Goal: Task Accomplishment & Management: Complete application form

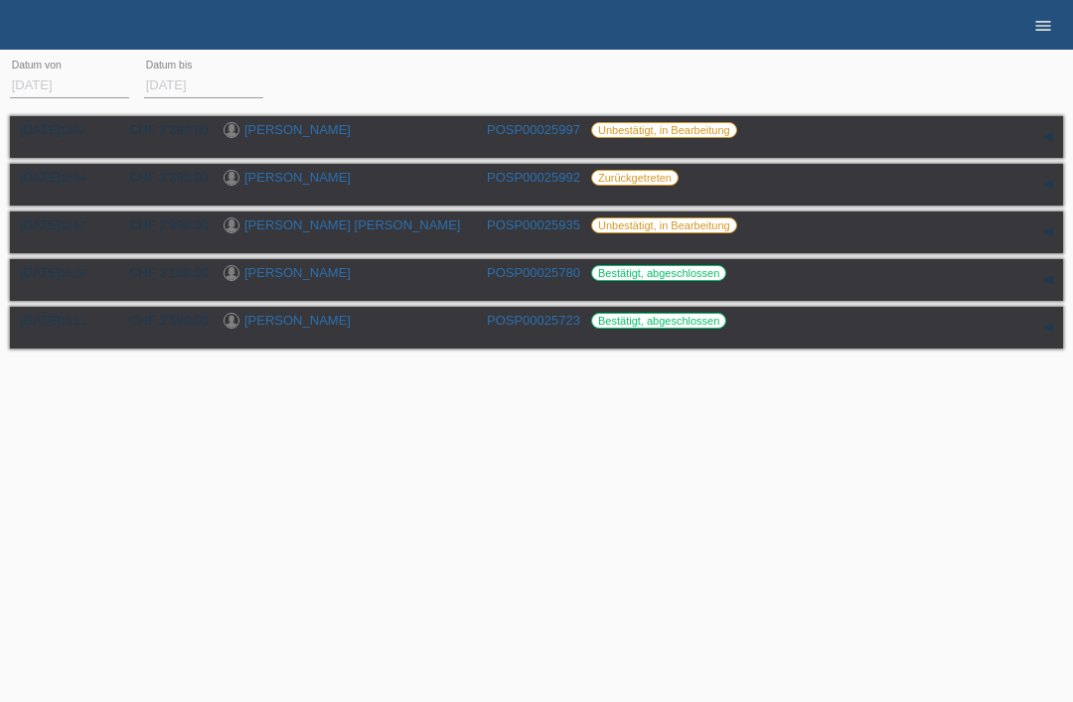
click at [1032, 20] on link "menu" at bounding box center [1043, 25] width 40 height 12
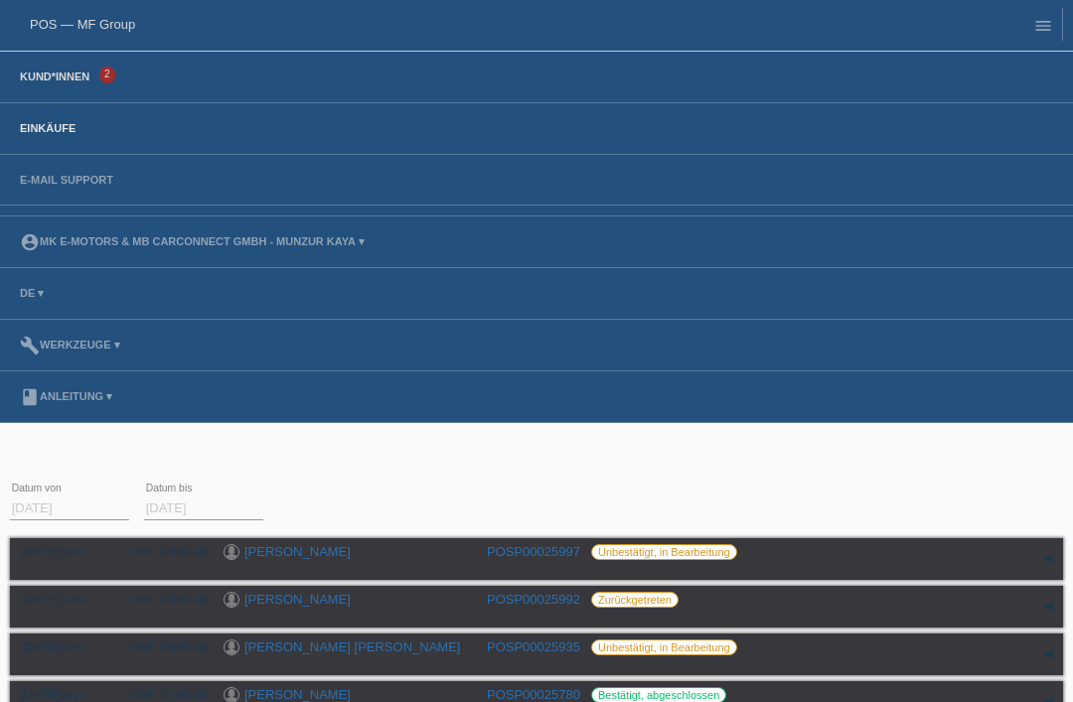
click at [29, 75] on link "Kund*innen" at bounding box center [54, 77] width 89 height 12
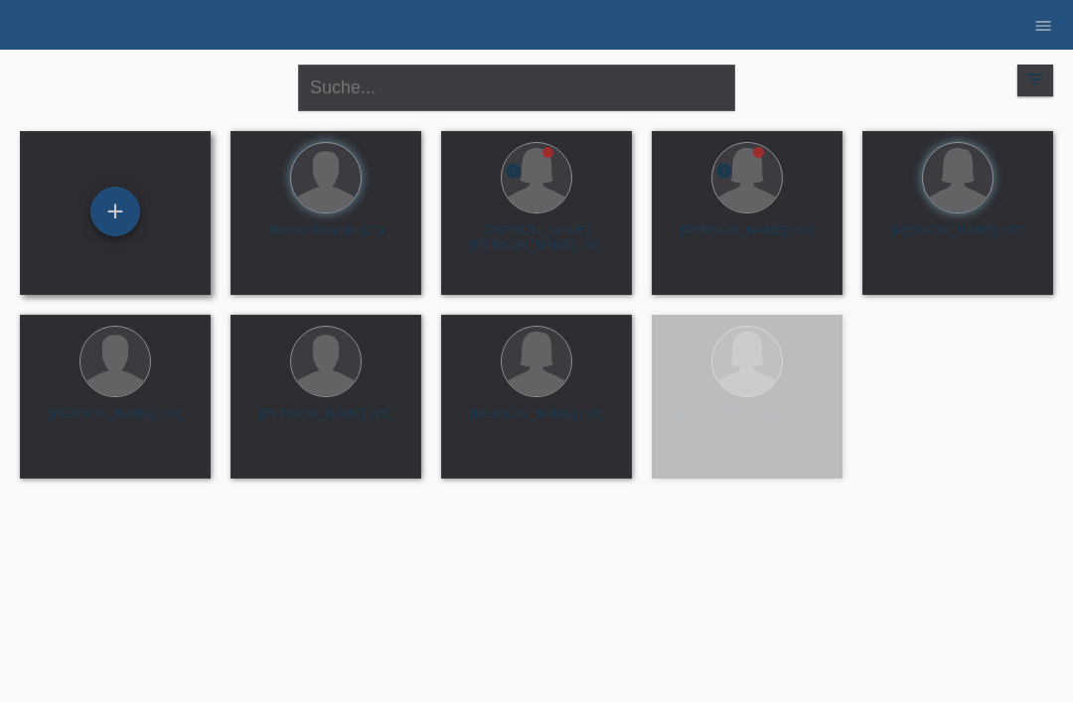
click at [113, 207] on div "+" at bounding box center [115, 212] width 48 height 34
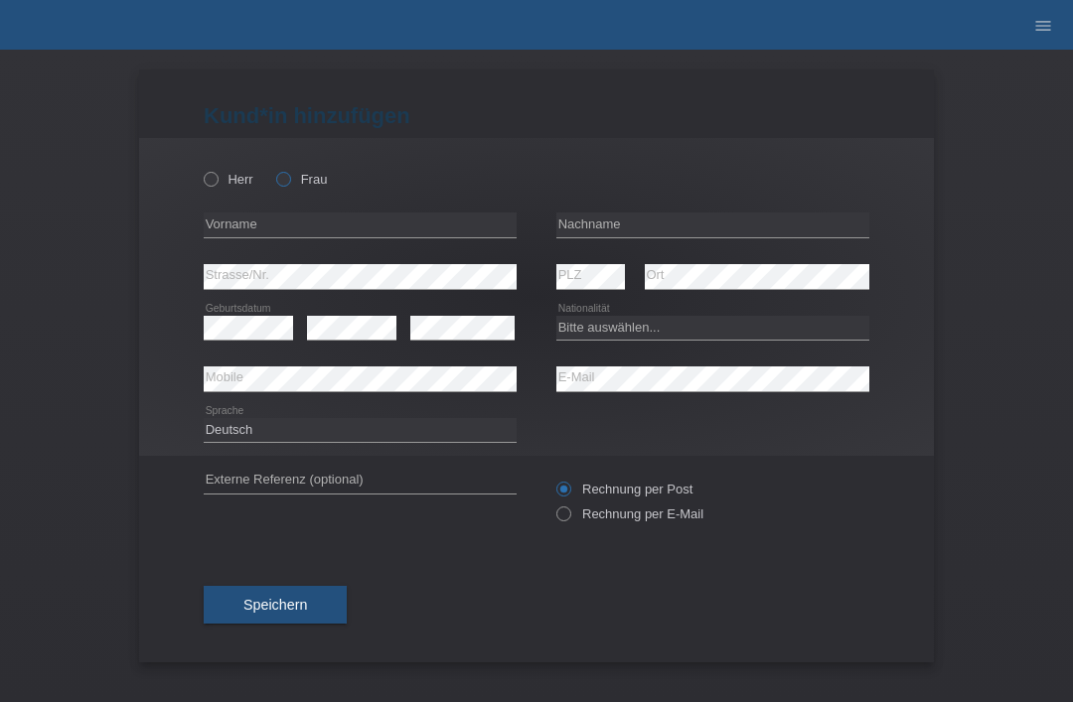
click at [298, 174] on label "Frau" at bounding box center [301, 179] width 51 height 15
click at [289, 174] on input "Frau" at bounding box center [282, 178] width 13 height 13
radio input "true"
click at [623, 234] on input "text" at bounding box center [712, 225] width 313 height 25
type input "Taveras castillo"
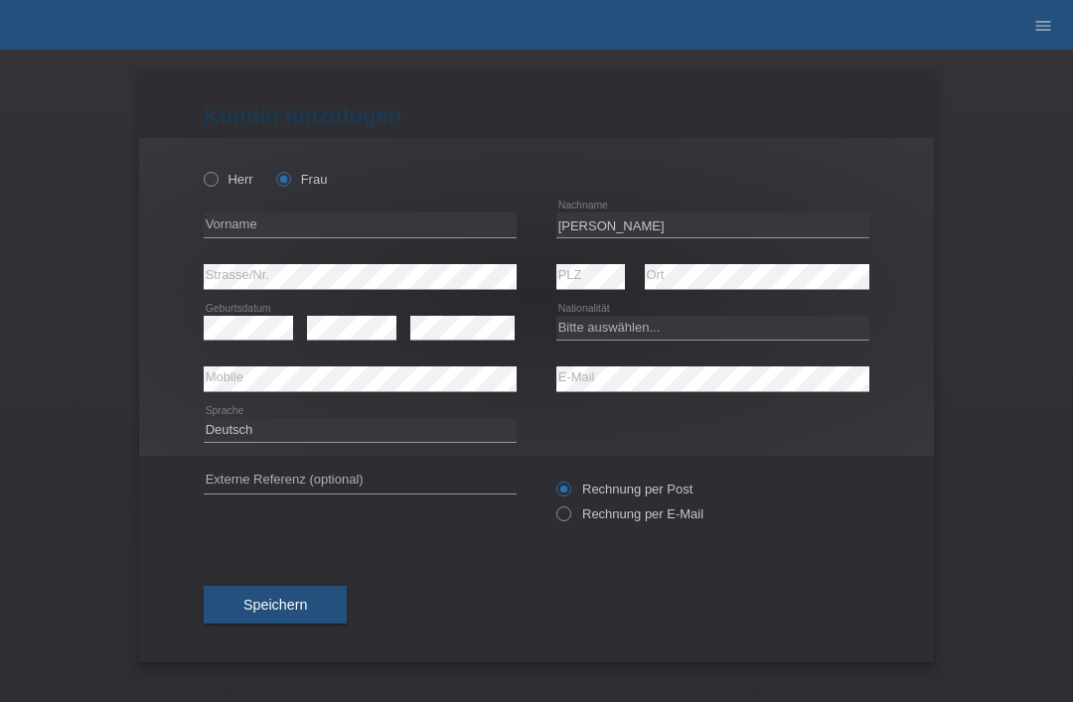
click at [354, 208] on div "error Vorname" at bounding box center [360, 226] width 313 height 52
click at [391, 228] on input "text" at bounding box center [360, 225] width 313 height 25
type input "Paulina de jesus"
click at [626, 333] on select "Bitte auswählen... Schweiz Deutschland Liechtenstein Österreich ------------ Af…" at bounding box center [712, 328] width 313 height 24
select select "ES"
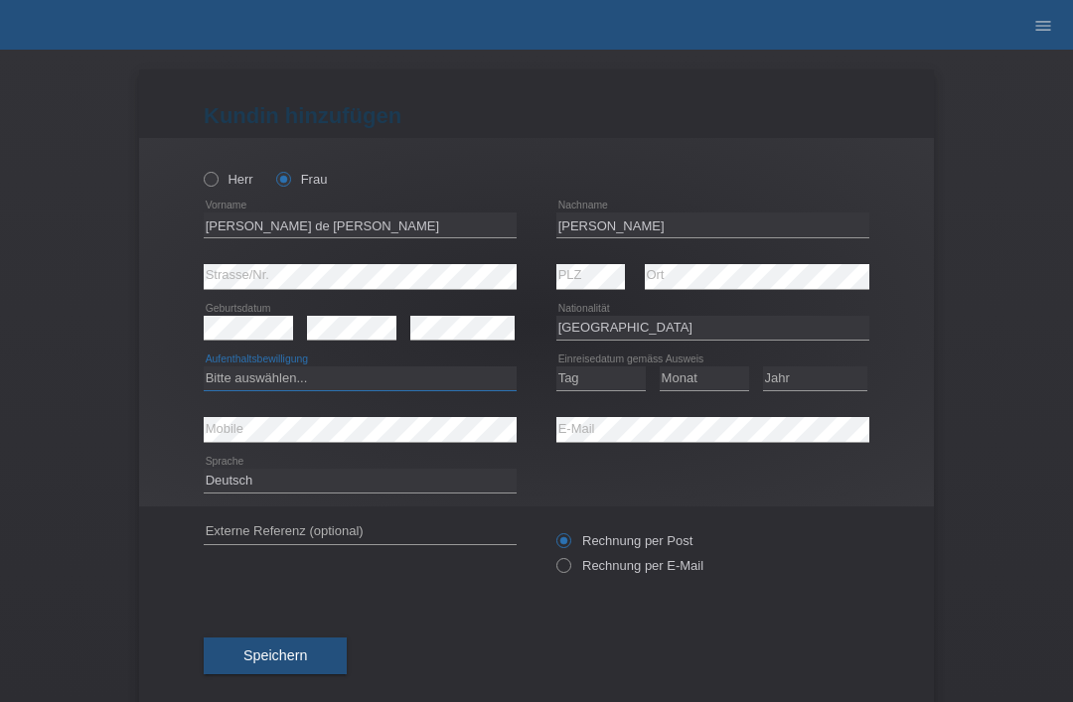
click at [358, 389] on select "Bitte auswählen... C B B - Flüchtlingsstatus Andere" at bounding box center [360, 379] width 313 height 24
select select "C"
click at [592, 378] on select "Tag 01 02 03 04 05 06 07 08 09 10 11" at bounding box center [600, 379] width 89 height 24
select select "07"
click at [718, 373] on select "Monat 01 02 03 04 05 06 07 08 09 10 11" at bounding box center [704, 379] width 89 height 24
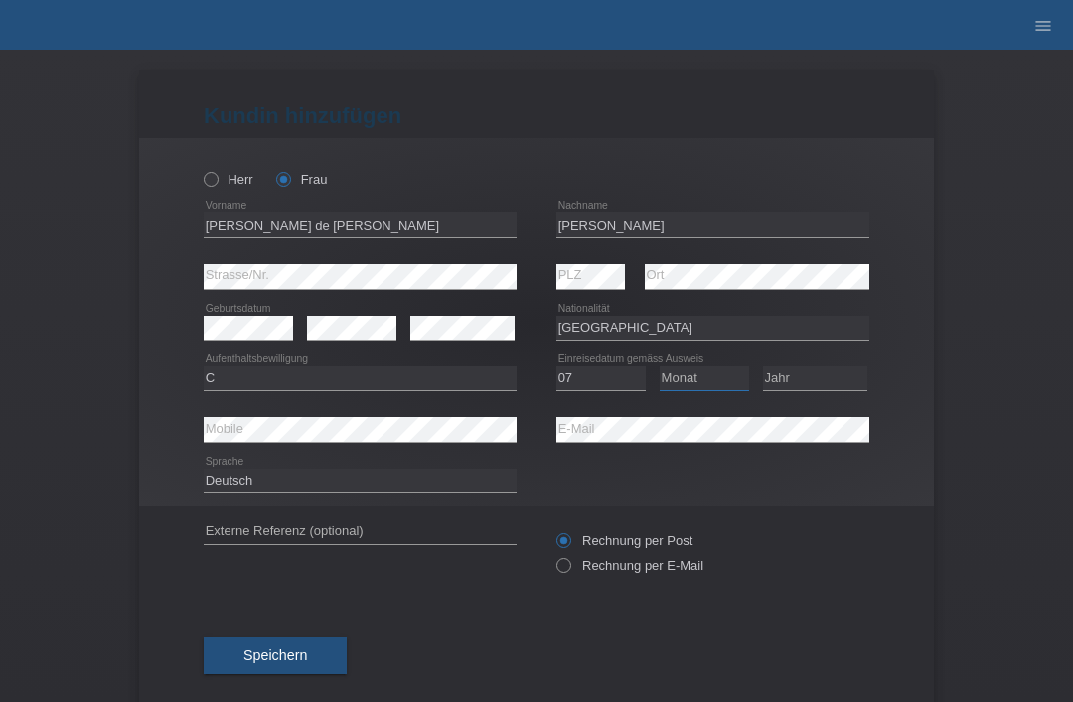
select select "09"
click at [806, 373] on select "Jahr 2025 2024 2023 2022 2021 2020 2019 2018 2017 2016 2015 2014 2013 2012 2011…" at bounding box center [815, 379] width 104 height 24
select select "2016"
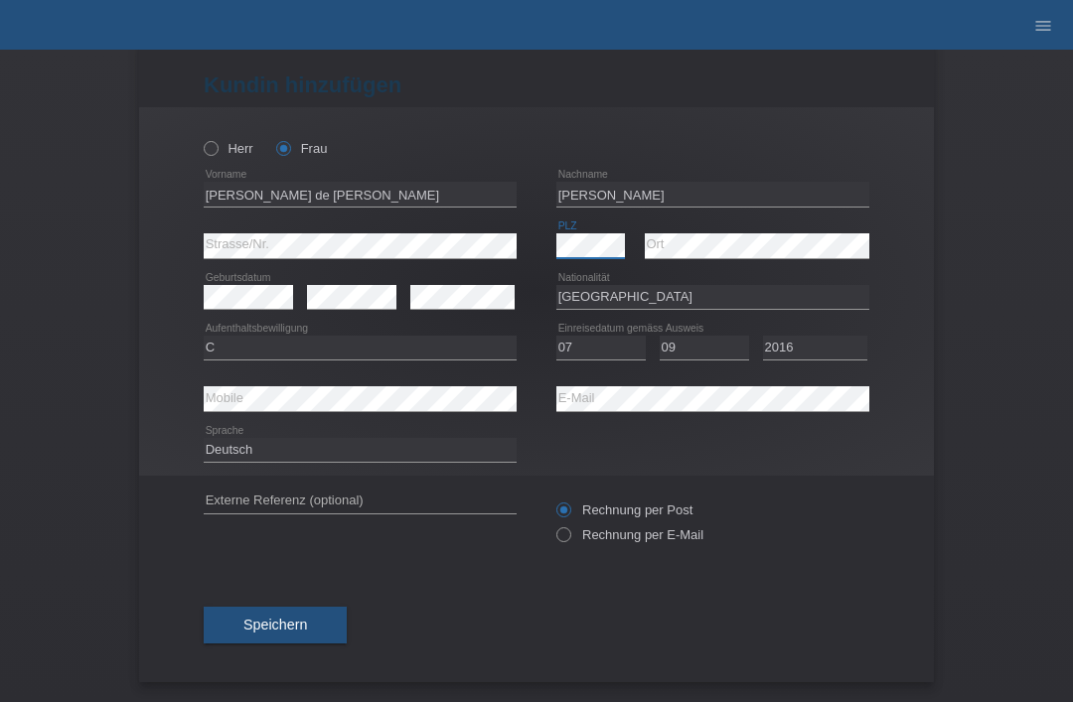
scroll to position [39, 0]
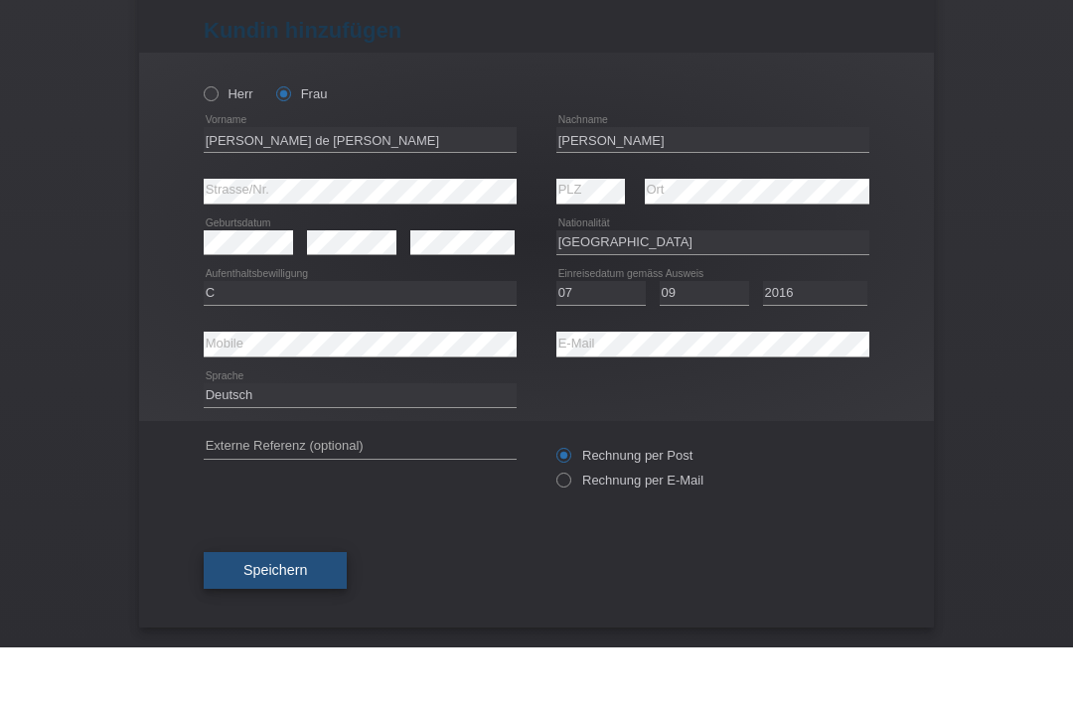
click at [251, 617] on span "Speichern" at bounding box center [275, 625] width 64 height 16
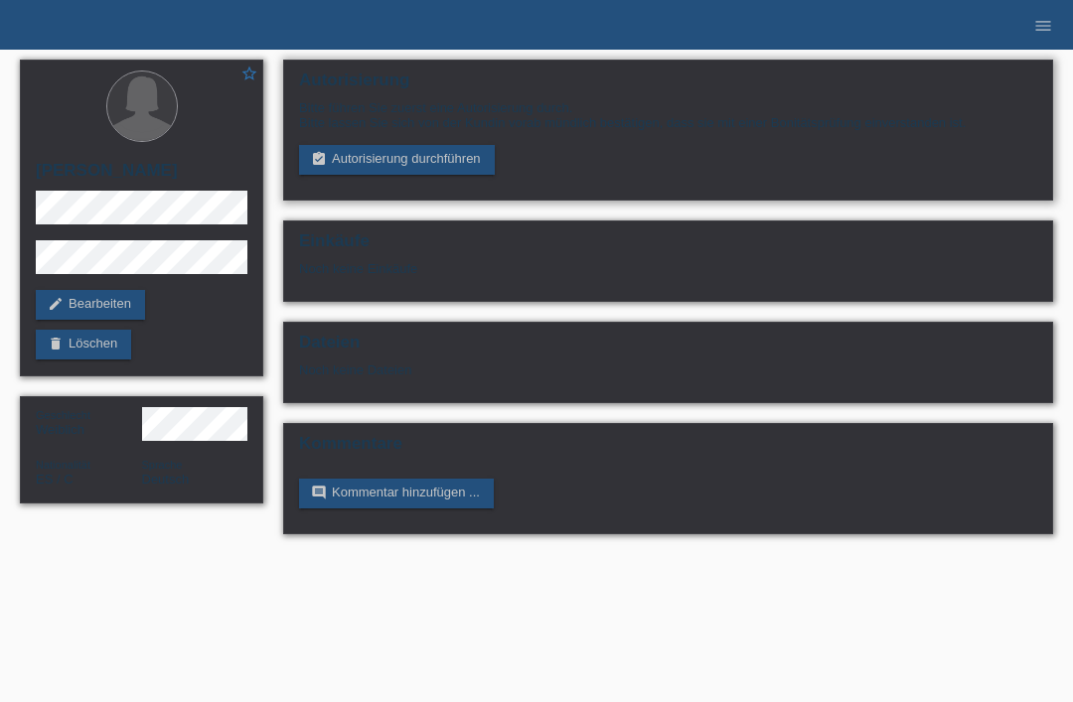
click at [440, 143] on div "Bitte führen Sie zuerst eine Autorisierung durch. Bitte lassen Sie sich von der…" at bounding box center [668, 137] width 738 height 75
click at [455, 153] on link "assignment_turned_in Autorisierung durchführen" at bounding box center [397, 160] width 196 height 30
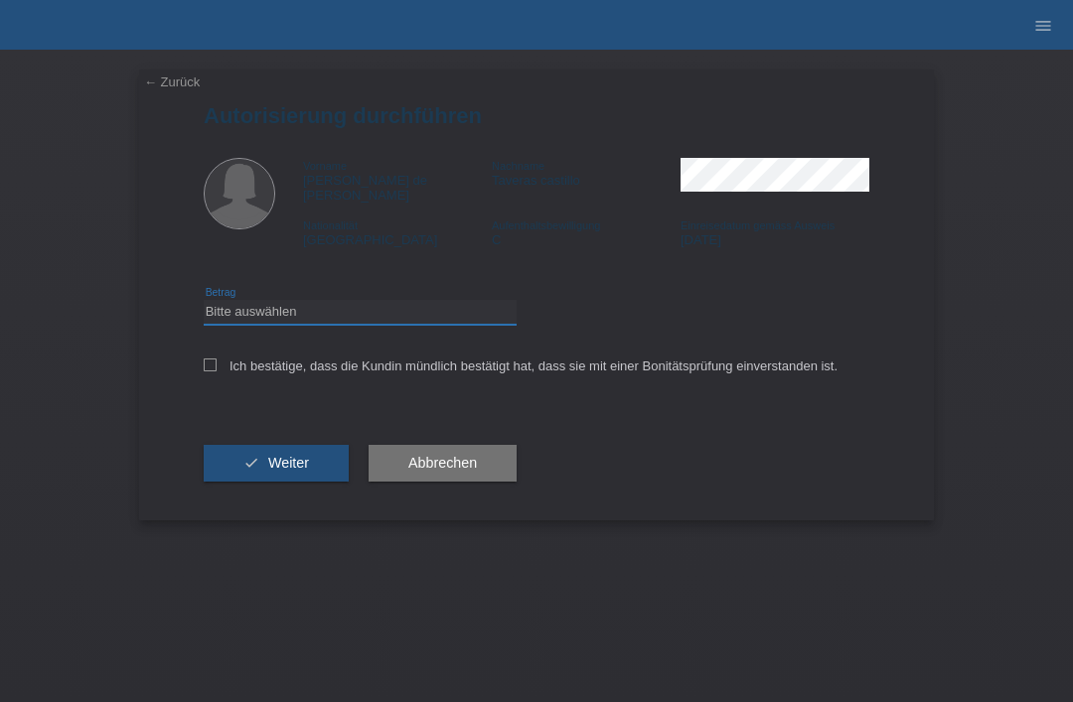
click at [386, 301] on select "Bitte auswählen CHF 1.00 - CHF 499.00 CHF 500.00 - CHF 1'999.00 CHF 2'000.00 - …" at bounding box center [360, 312] width 313 height 24
select select "3"
click at [220, 359] on label "Ich bestätige, dass die Kundin mündlich bestätigt hat, dass sie mit einer Bonit…" at bounding box center [521, 366] width 634 height 15
click at [217, 359] on input "Ich bestätige, dass die Kundin mündlich bestätigt hat, dass sie mit einer Bonit…" at bounding box center [210, 365] width 13 height 13
checkbox input "true"
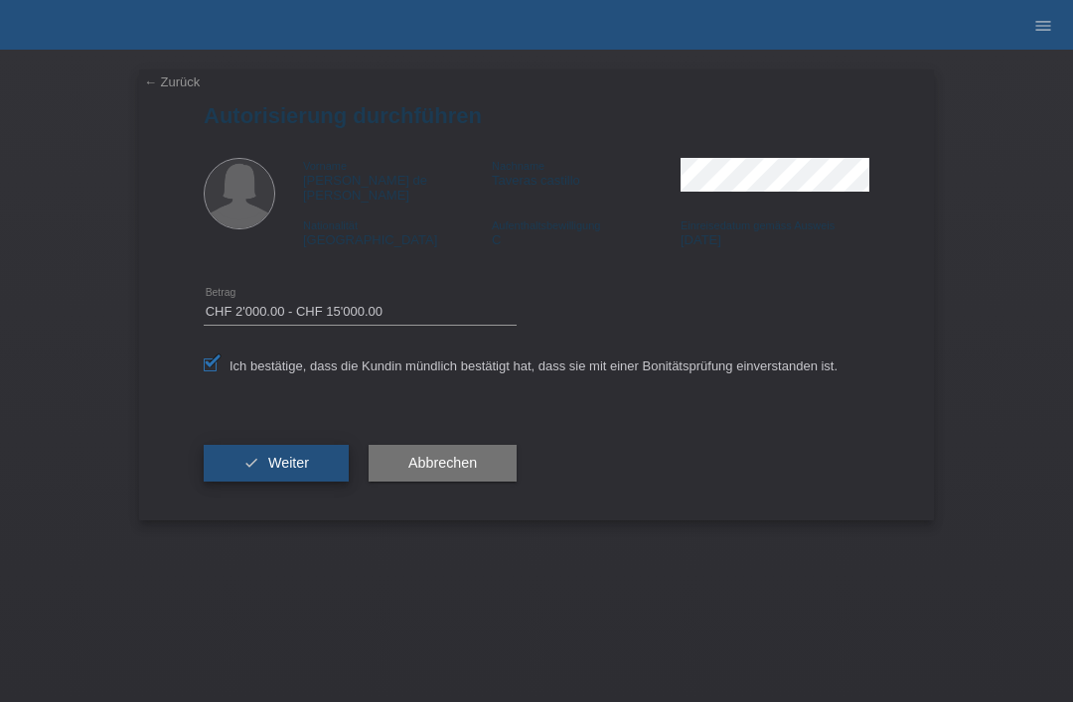
click at [272, 457] on span "Weiter" at bounding box center [288, 463] width 41 height 16
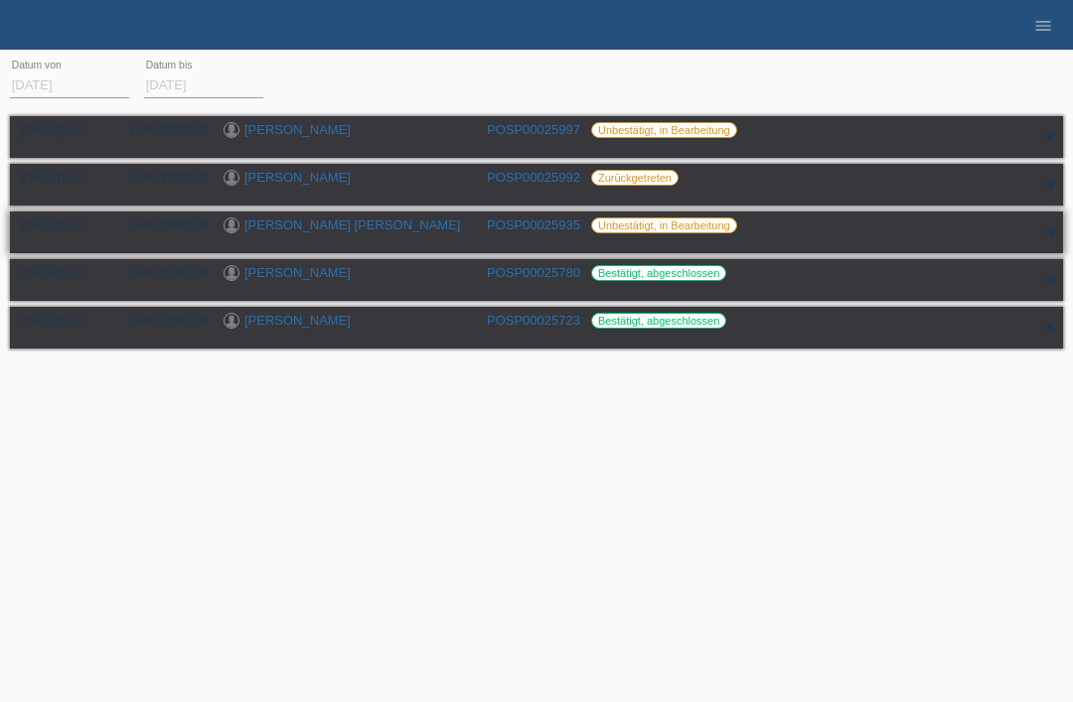
click at [362, 232] on link "[PERSON_NAME] [PERSON_NAME]" at bounding box center [352, 225] width 216 height 15
click at [284, 183] on link "[PERSON_NAME]" at bounding box center [297, 177] width 106 height 15
click at [1016, 40] on ul "menu" at bounding box center [1043, 25] width 60 height 51
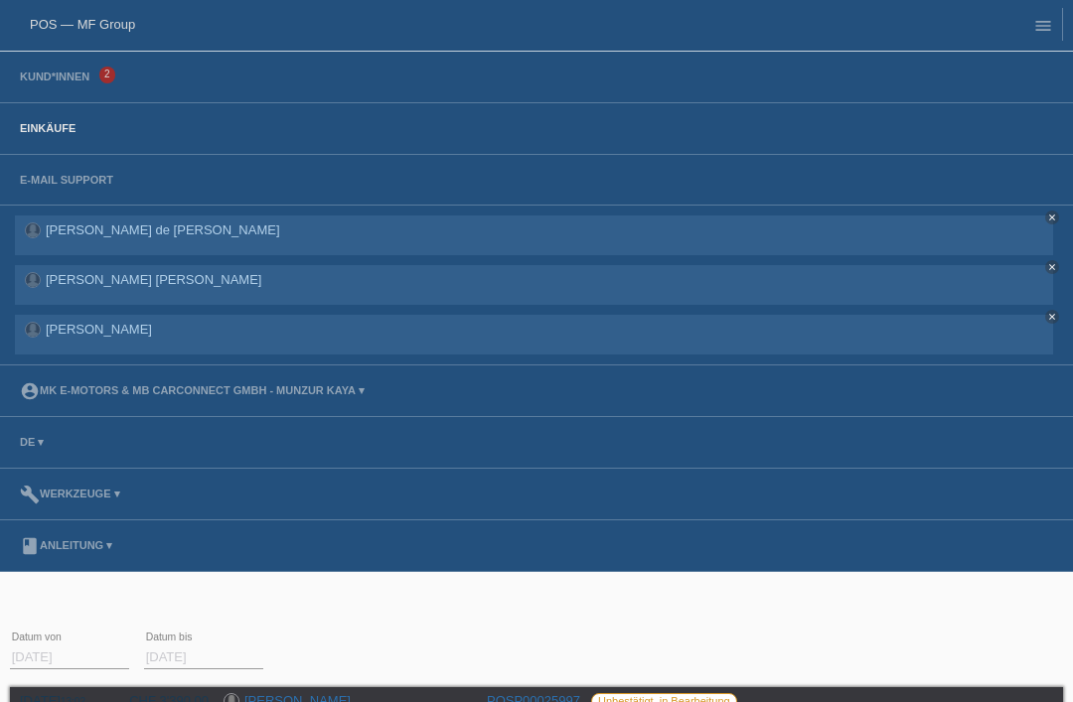
click at [53, 56] on li "Kund*innen 2" at bounding box center [536, 78] width 1073 height 52
click at [42, 74] on link "Kund*innen" at bounding box center [54, 77] width 89 height 12
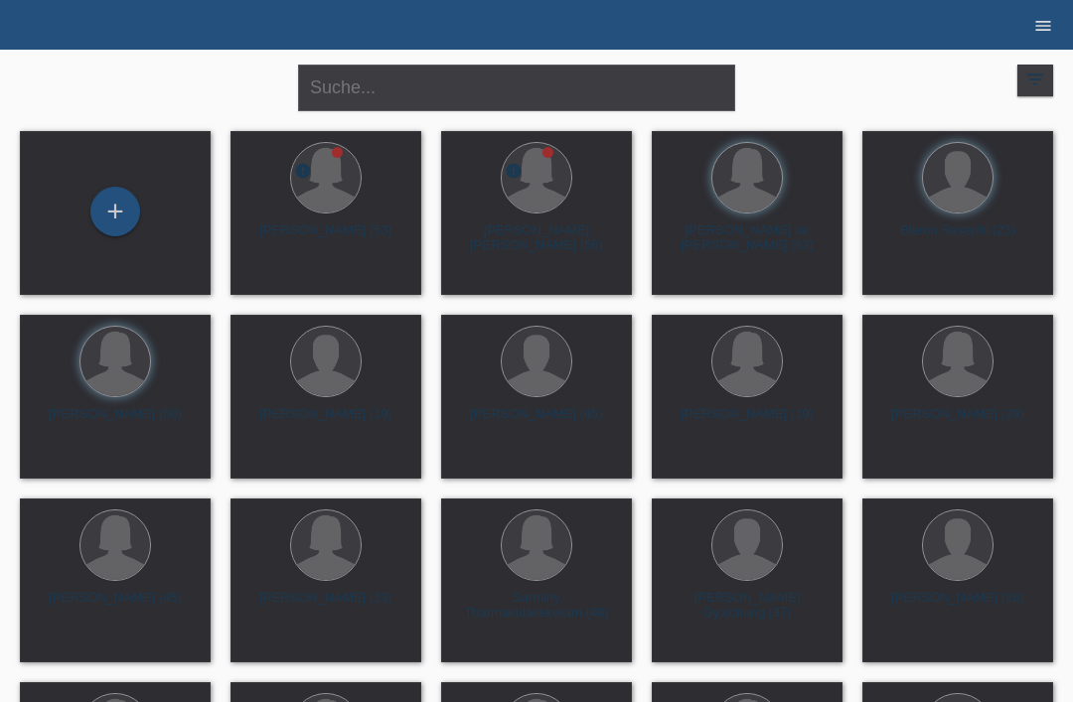
click at [1055, 31] on link "menu" at bounding box center [1043, 25] width 40 height 12
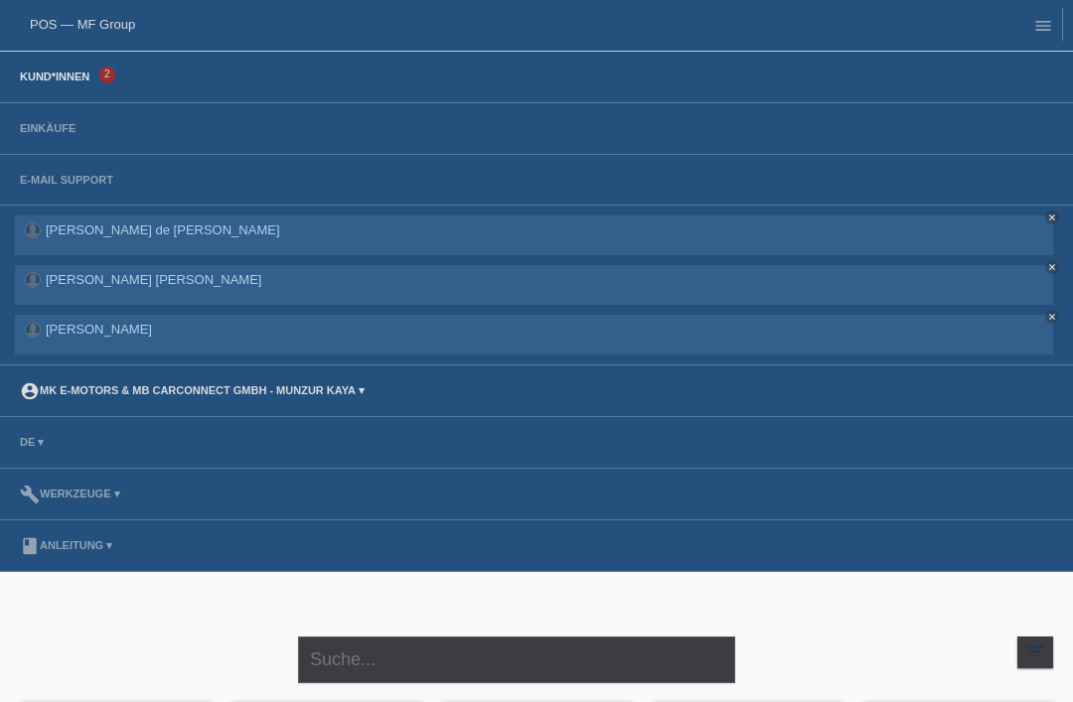
click at [367, 389] on link "account_circle MK E-MOTORS & MB CarConnect GmbH - Munzur Kaya ▾" at bounding box center [192, 390] width 365 height 12
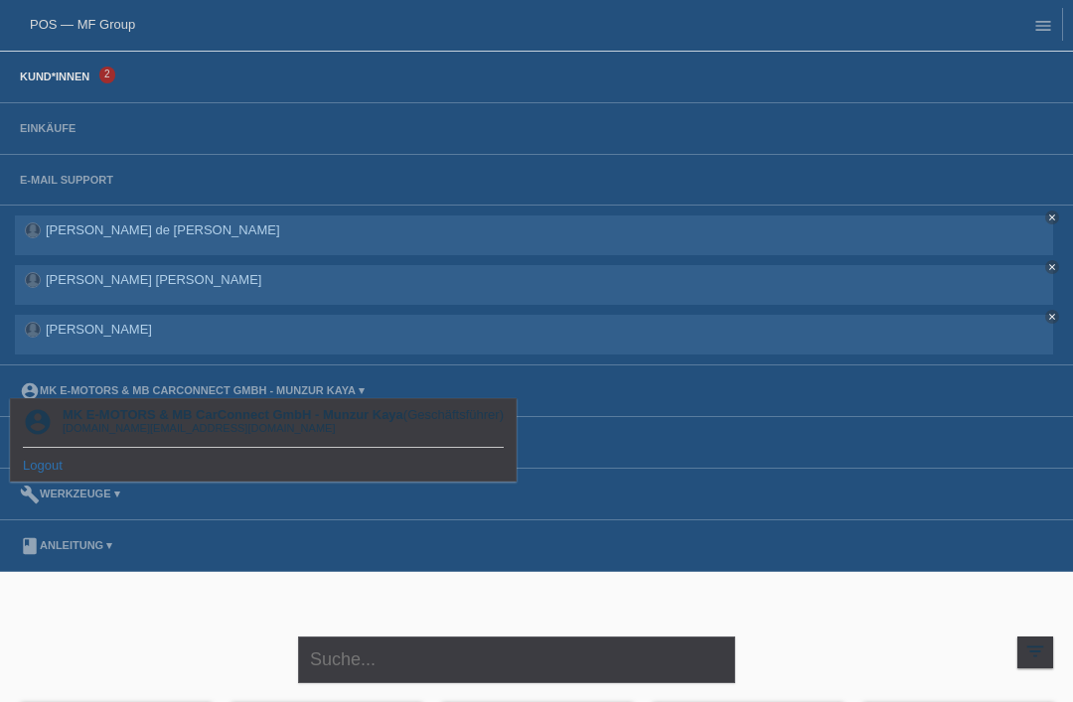
click at [40, 467] on link "Logout" at bounding box center [43, 465] width 40 height 15
